Goal: Information Seeking & Learning: Learn about a topic

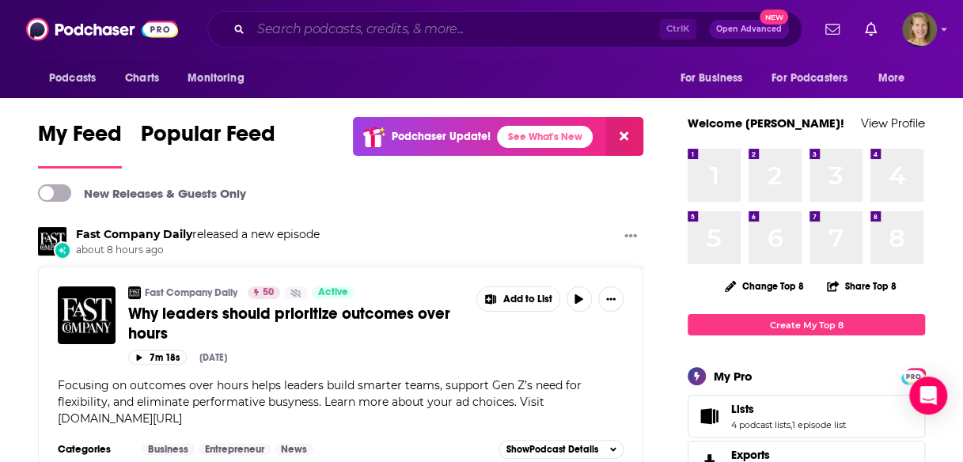
click at [340, 35] on input "Search podcasts, credits, & more..." at bounding box center [455, 29] width 408 height 25
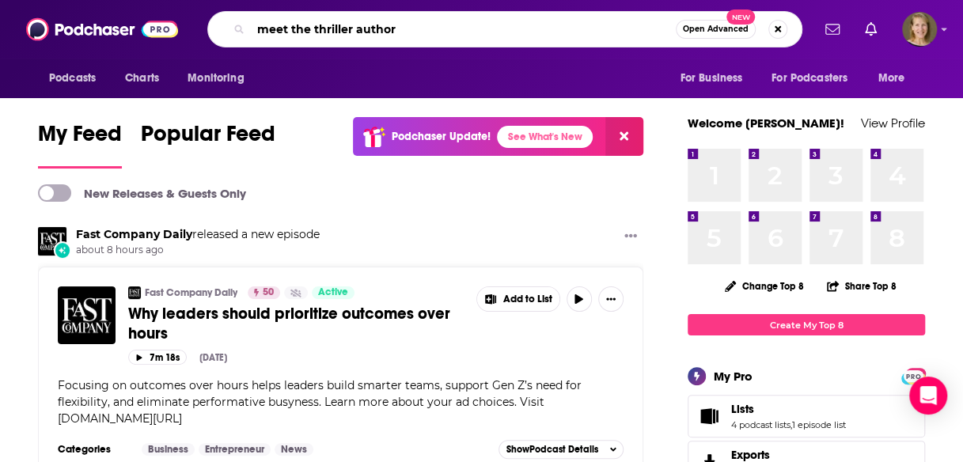
type input "meet the thriller author"
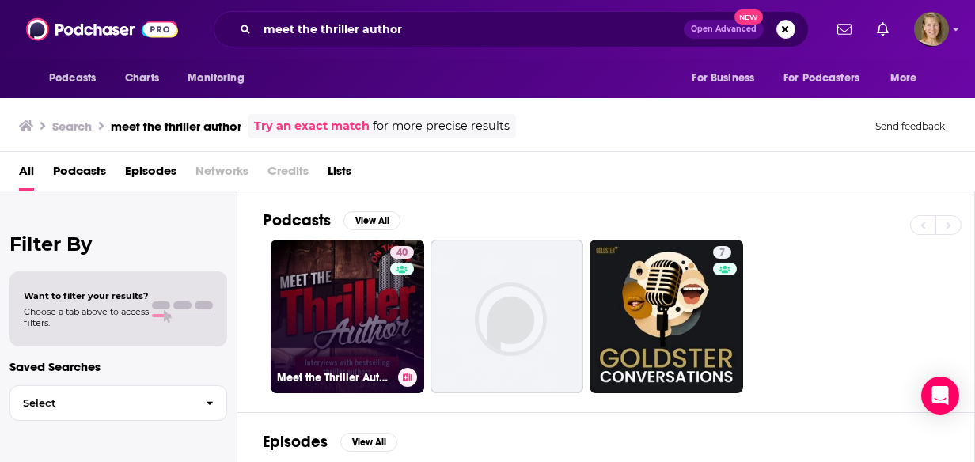
click at [383, 317] on link "40 Meet the Thriller Author (Author Interviews)" at bounding box center [348, 317] width 154 height 154
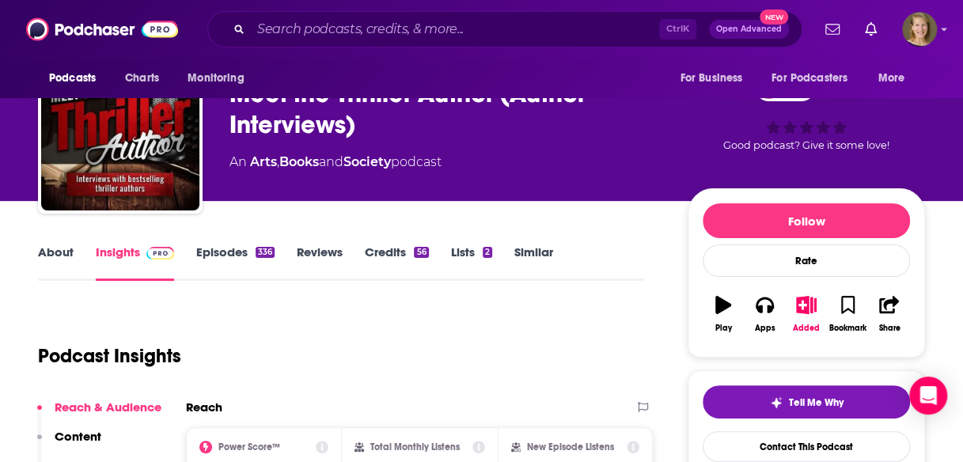
scroll to position [139, 0]
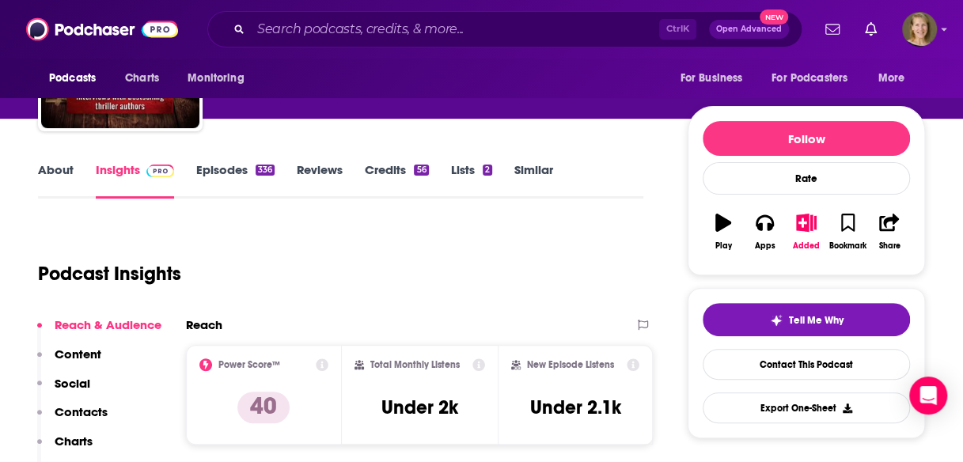
click at [43, 174] on link "About" at bounding box center [56, 180] width 36 height 36
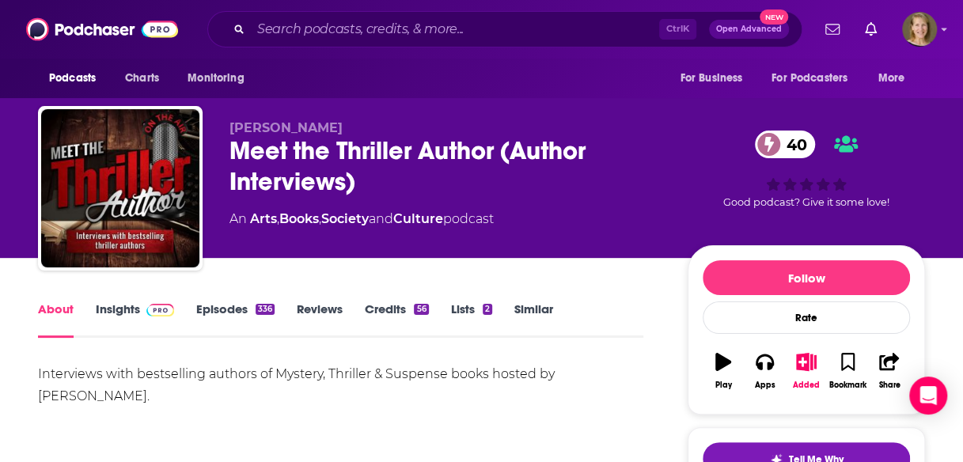
click at [127, 310] on link "Insights" at bounding box center [135, 320] width 78 height 36
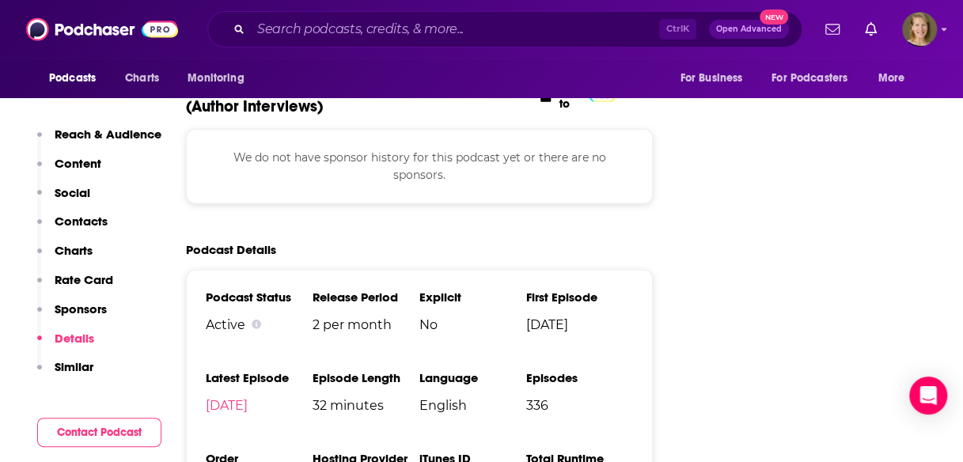
scroll to position [2227, 0]
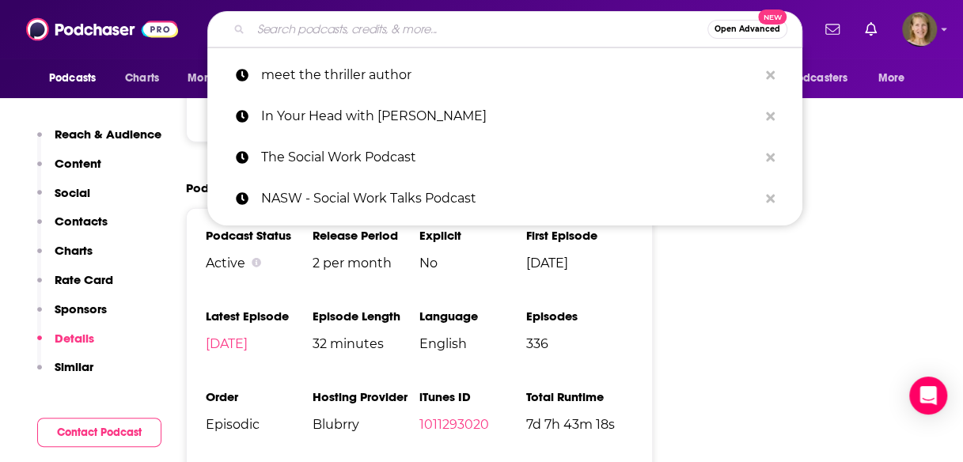
click at [401, 39] on input "Search podcasts, credits, & more..." at bounding box center [479, 29] width 457 height 25
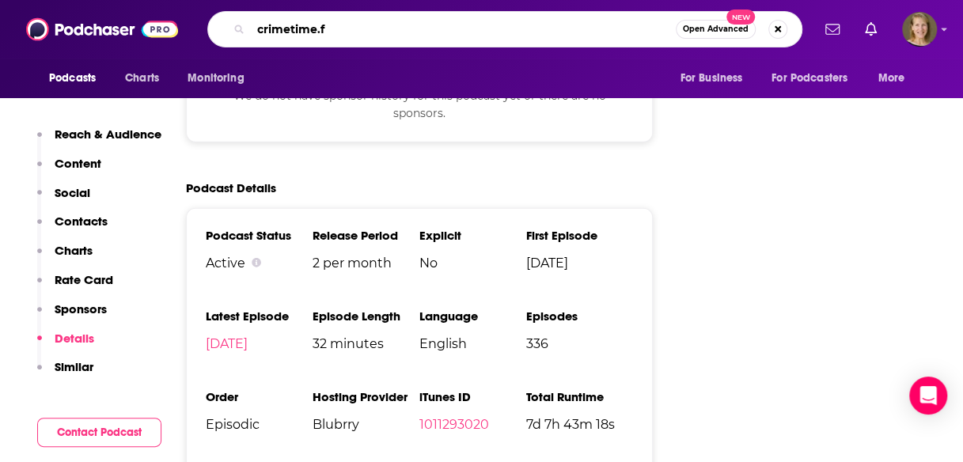
type input "[DOMAIN_NAME]"
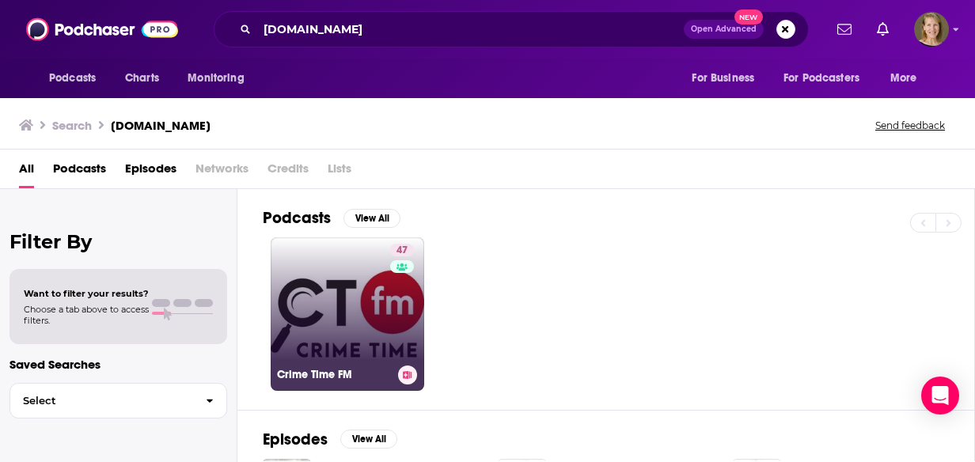
click at [372, 280] on link "47 Crime Time FM" at bounding box center [348, 314] width 154 height 154
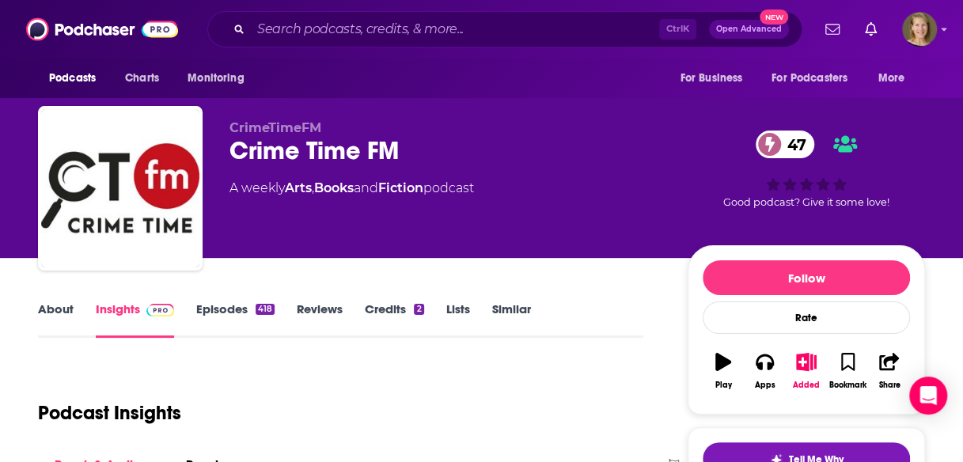
click at [59, 311] on link "About" at bounding box center [56, 320] width 36 height 36
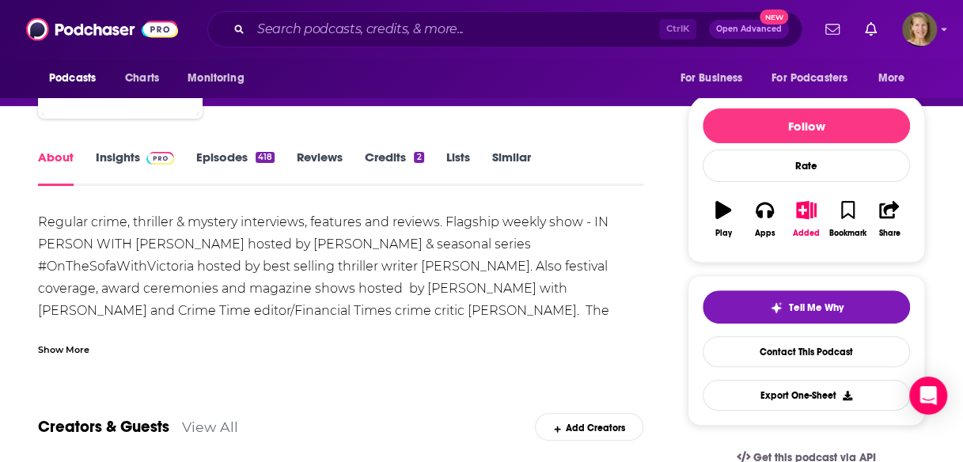
scroll to position [158, 0]
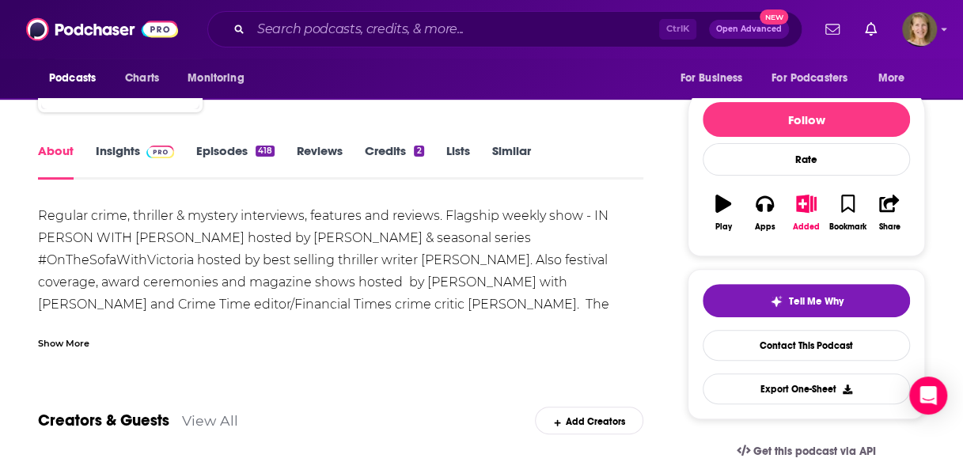
click at [70, 344] on div "Show More" at bounding box center [63, 342] width 51 height 15
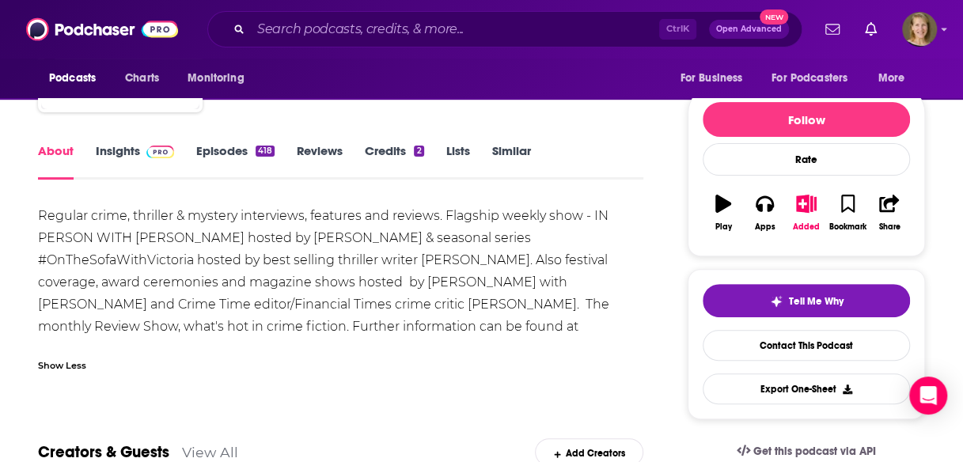
scroll to position [139, 0]
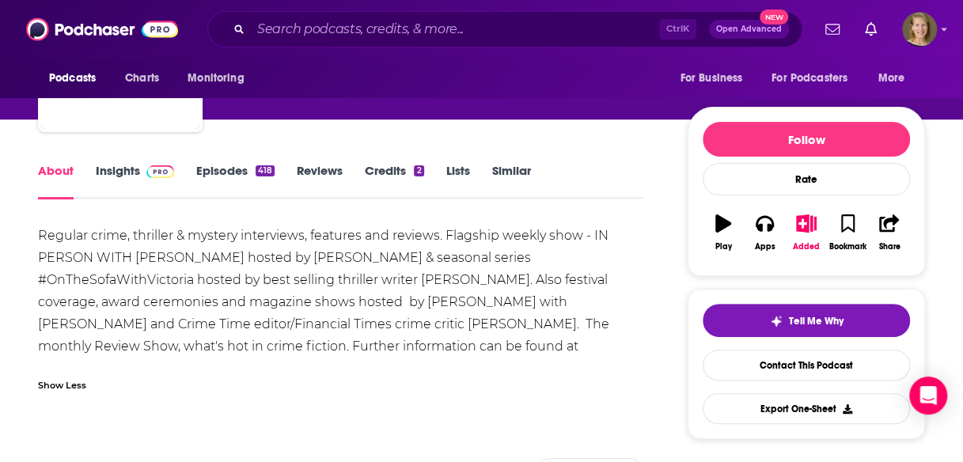
click at [226, 165] on link "Episodes 418" at bounding box center [235, 181] width 78 height 36
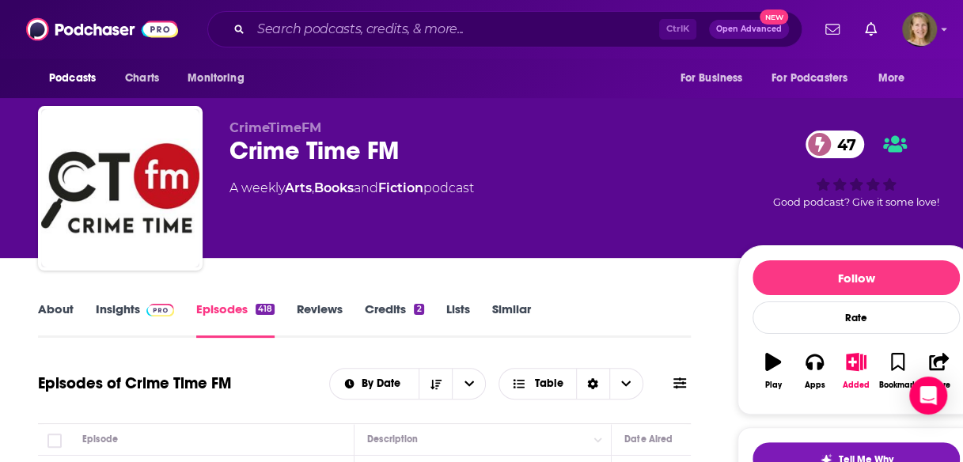
click at [123, 306] on link "Insights" at bounding box center [135, 320] width 78 height 36
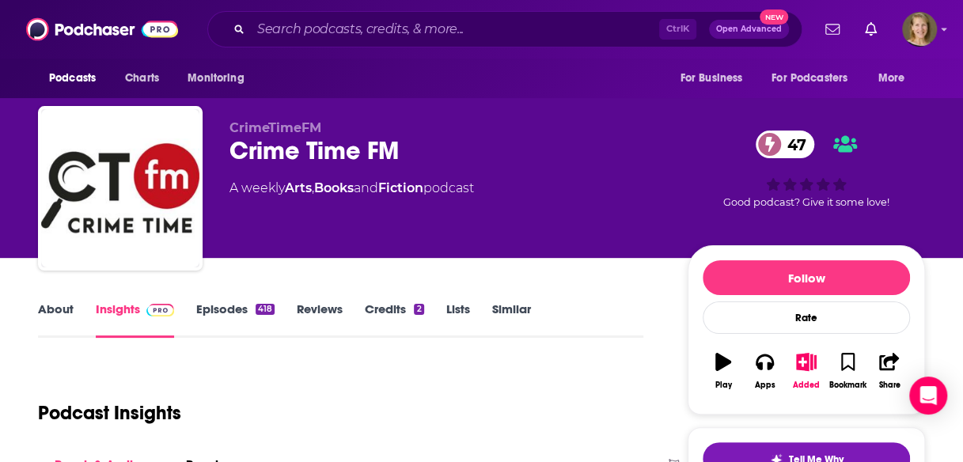
click at [61, 311] on link "About" at bounding box center [56, 320] width 36 height 36
